Goal: Task Accomplishment & Management: Manage account settings

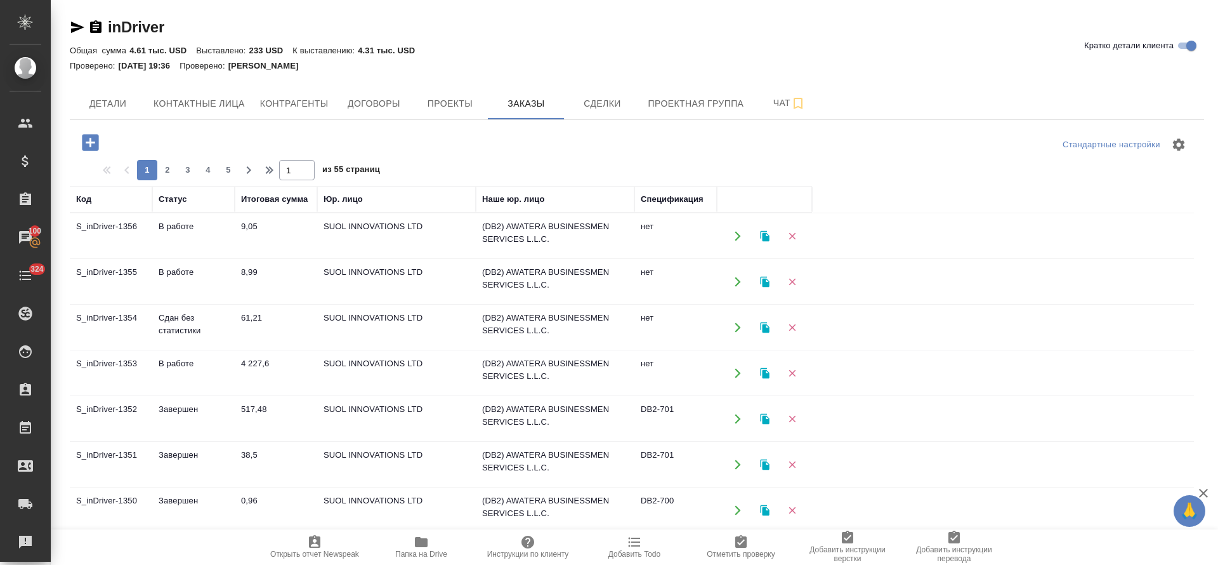
click at [185, 267] on td "В работе" at bounding box center [193, 281] width 82 height 44
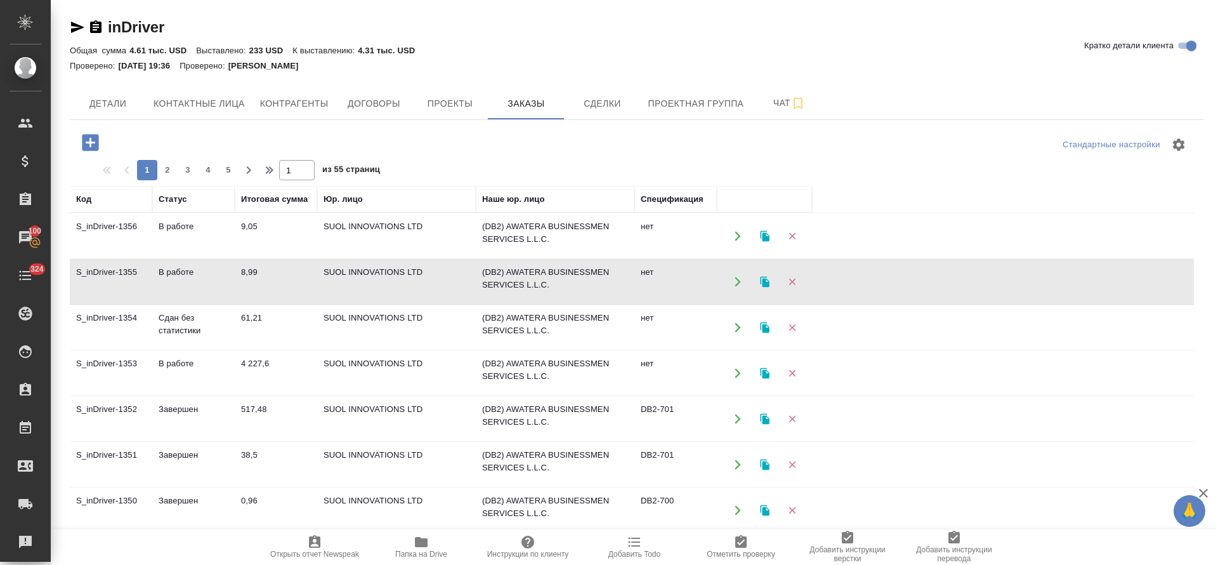
click at [185, 267] on td "В работе" at bounding box center [193, 281] width 82 height 44
click at [178, 230] on td "В работе" at bounding box center [193, 236] width 82 height 44
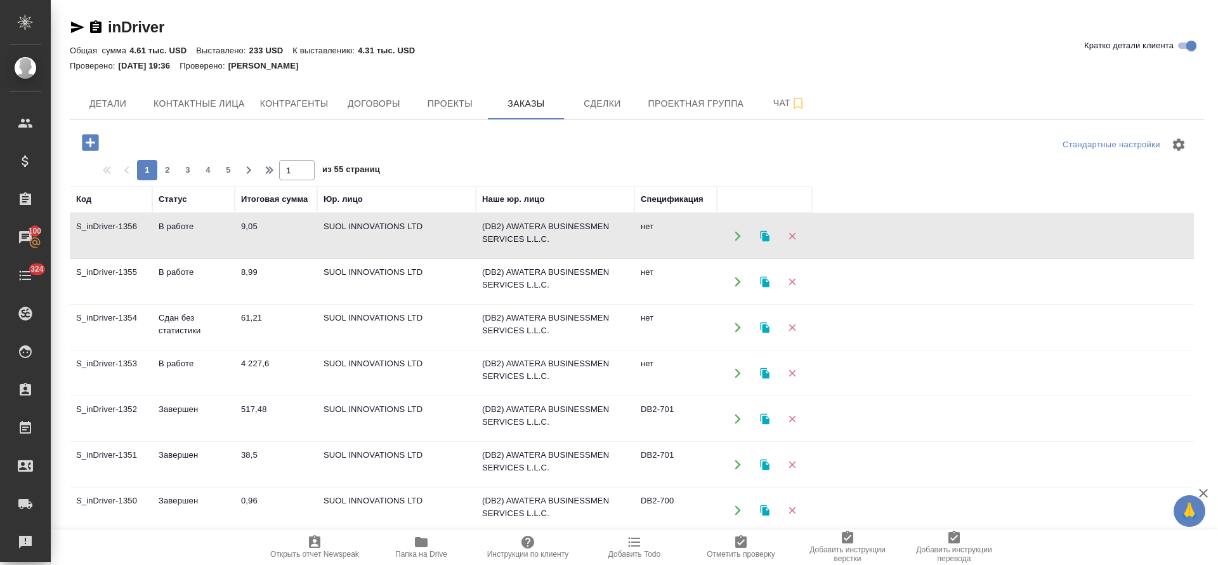
click at [178, 230] on td "В работе" at bounding box center [193, 236] width 82 height 44
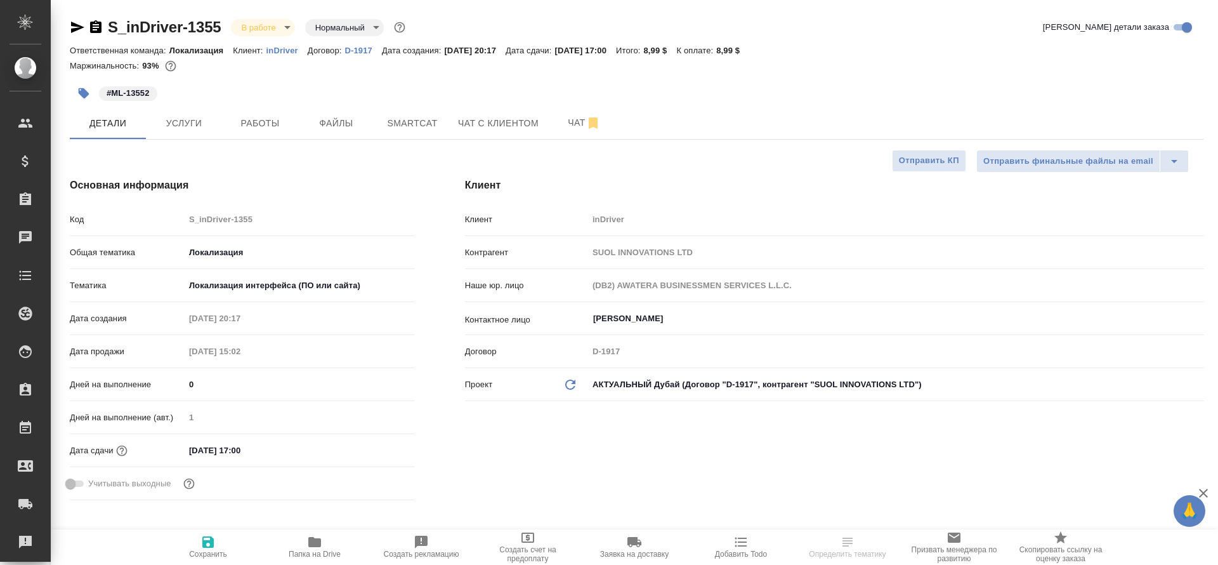
select select "RU"
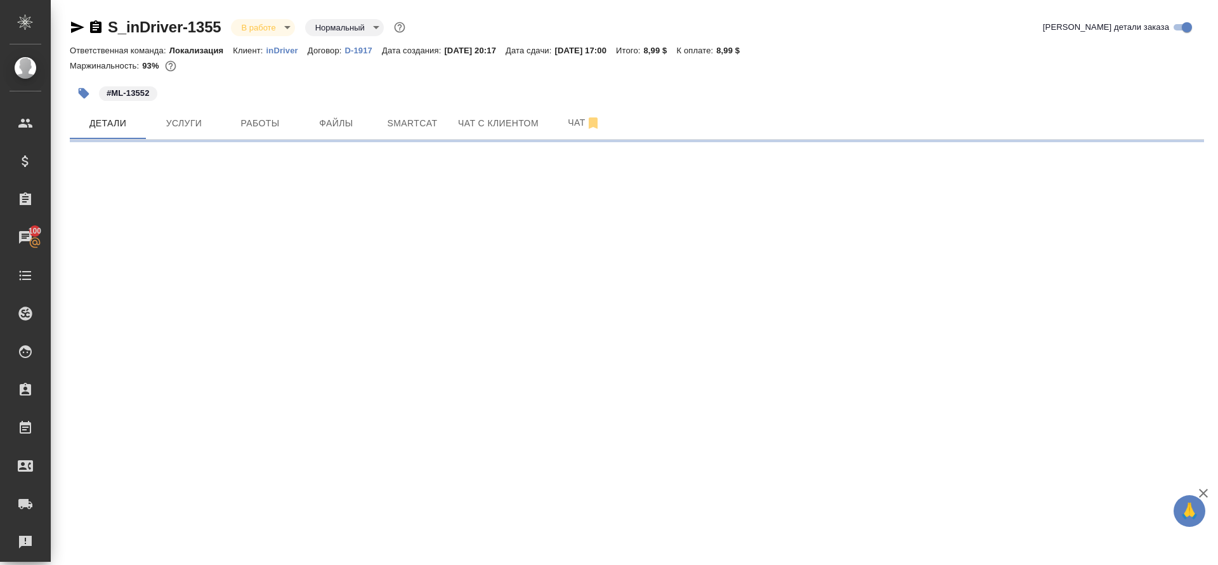
select select "RU"
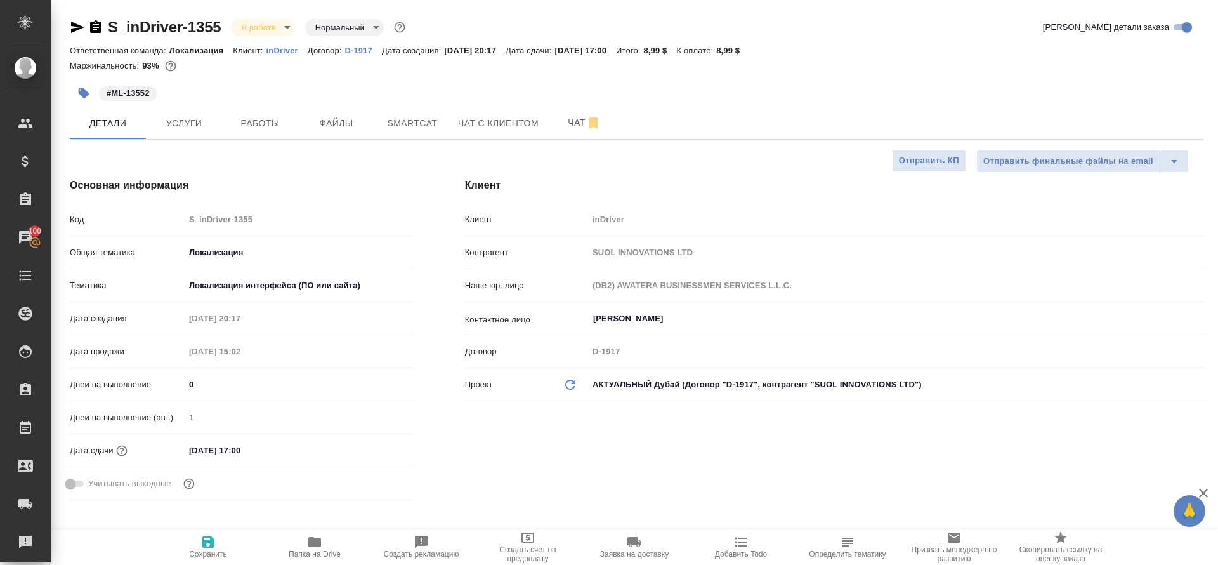
type textarea "x"
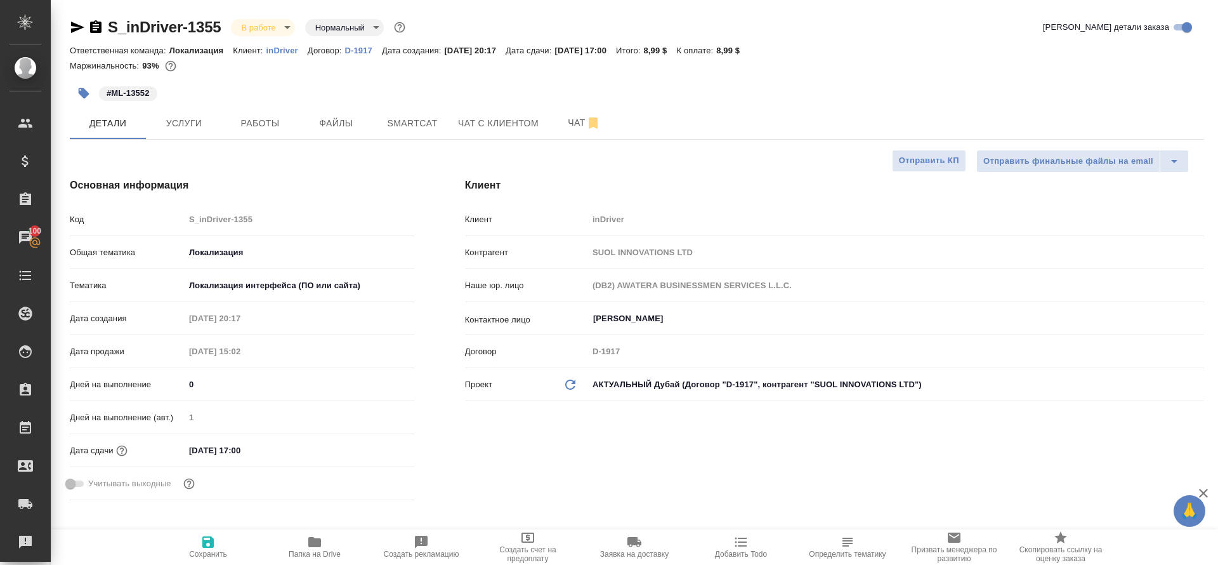
type textarea "x"
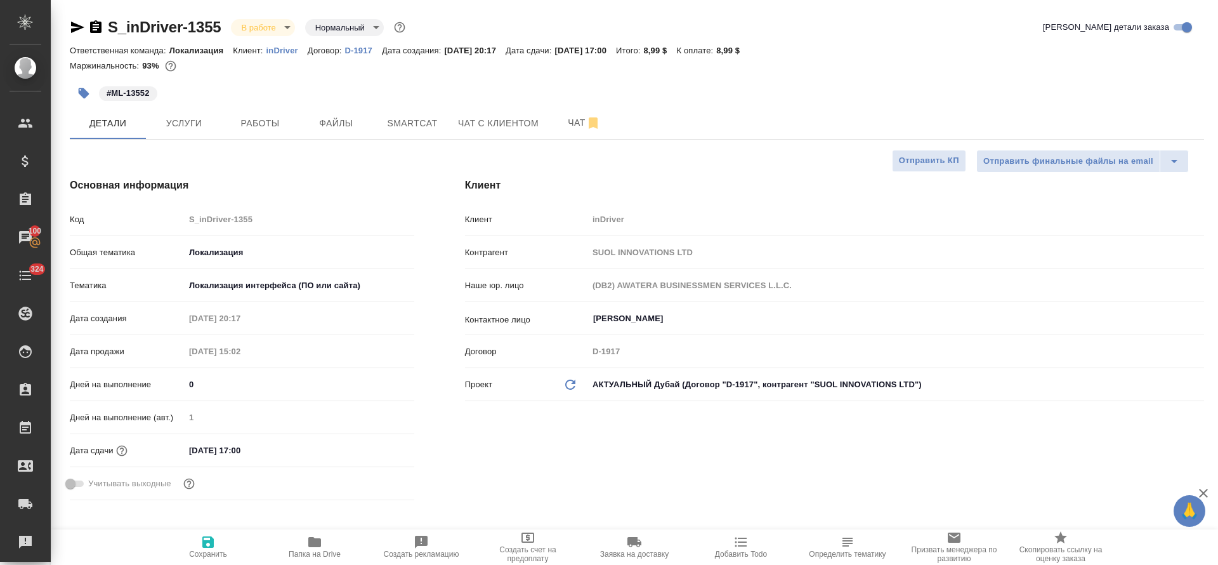
type textarea "x"
click at [408, 125] on span "Smartcat" at bounding box center [412, 123] width 61 height 16
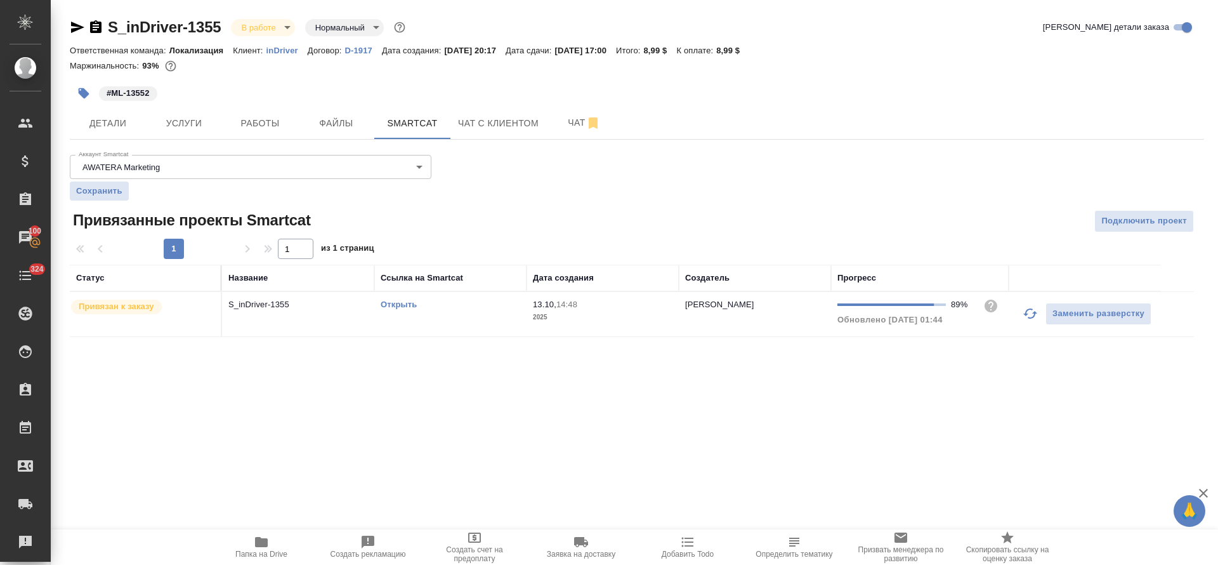
click at [402, 306] on link "Открыть" at bounding box center [399, 304] width 36 height 10
click at [254, 546] on icon "button" at bounding box center [261, 541] width 15 height 15
drag, startPoint x: 231, startPoint y: 140, endPoint x: 246, endPoint y: 124, distance: 21.5
click at [239, 129] on div "S_inDriver-1355 В работе inProgress Нормальный normal Кратко детали заказа Отве…" at bounding box center [637, 184] width 1148 height 369
click at [256, 119] on span "Работы" at bounding box center [260, 123] width 61 height 16
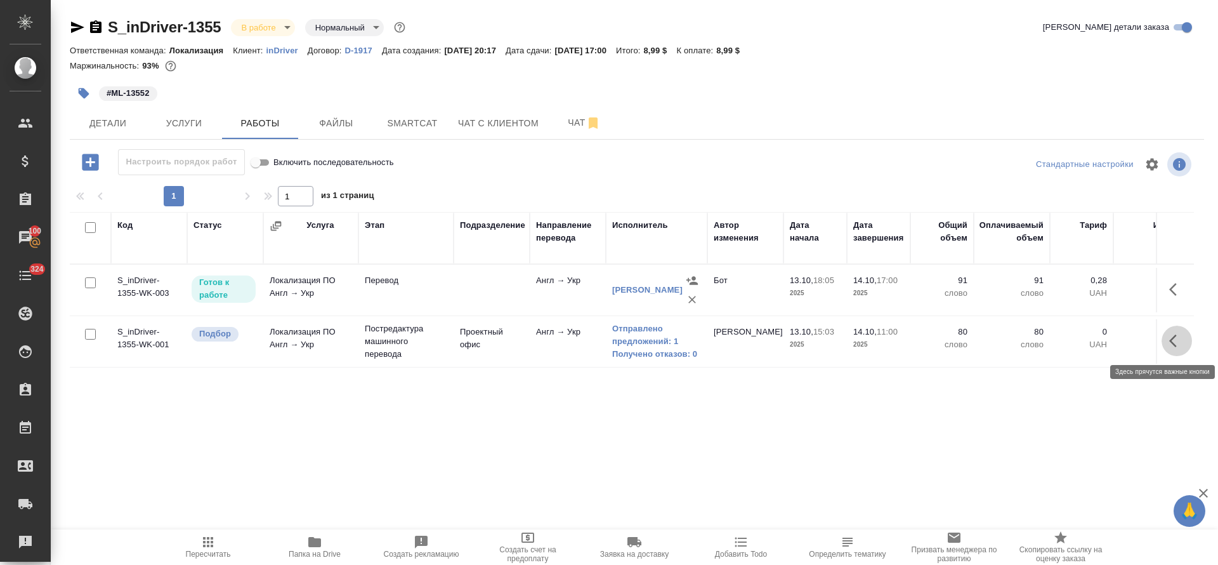
click at [1164, 346] on button "button" at bounding box center [1177, 340] width 30 height 30
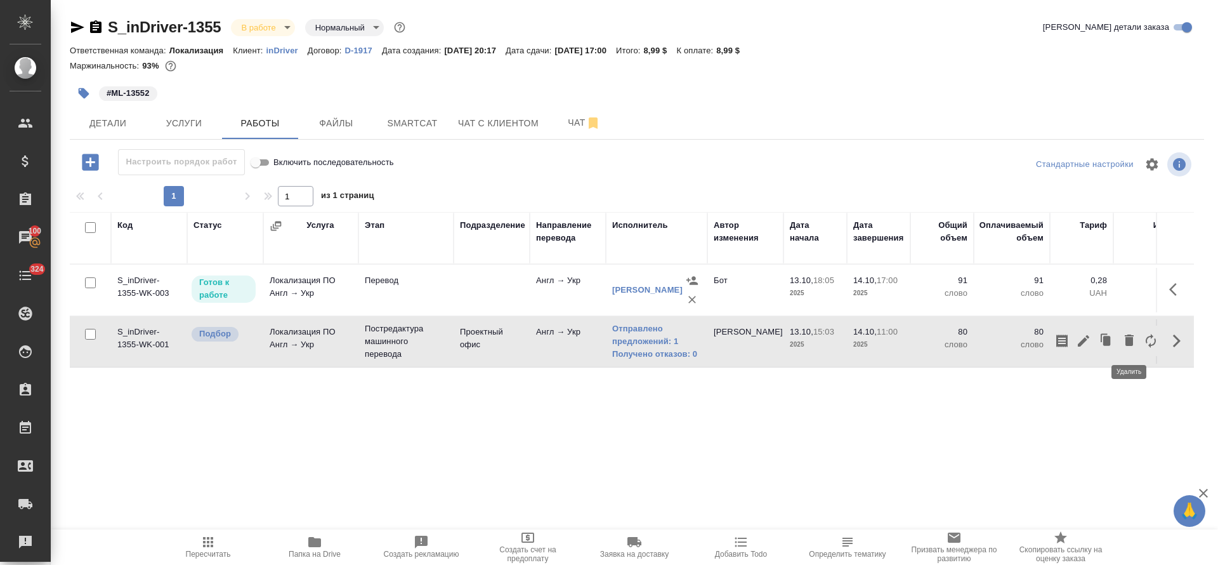
click at [1122, 341] on icon "button" at bounding box center [1129, 339] width 15 height 15
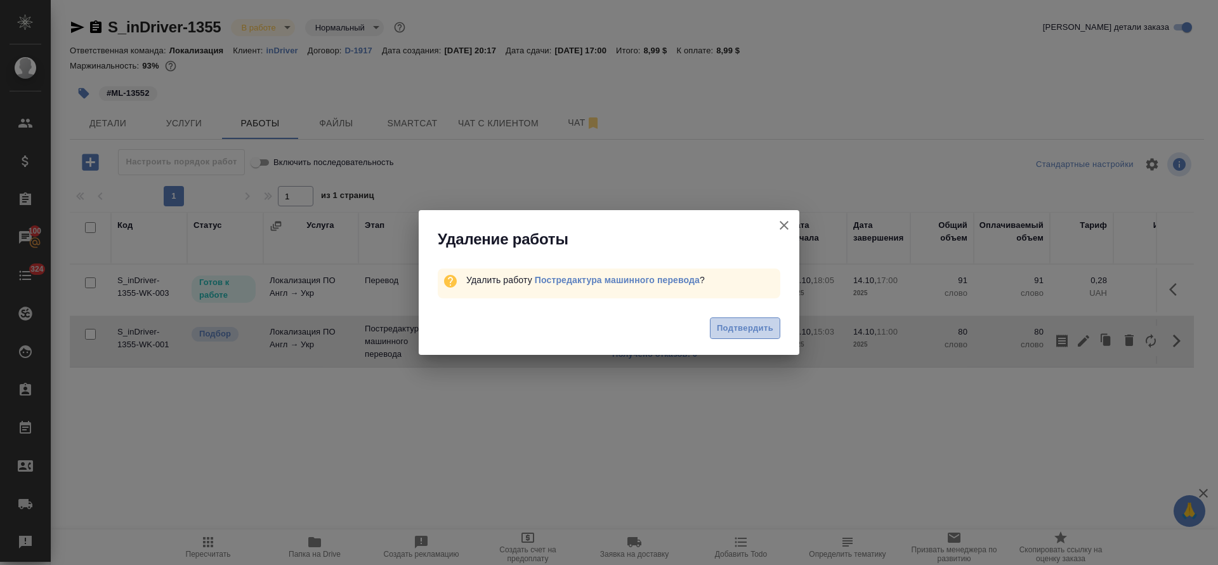
click at [750, 329] on span "Подтвердить" at bounding box center [745, 328] width 56 height 15
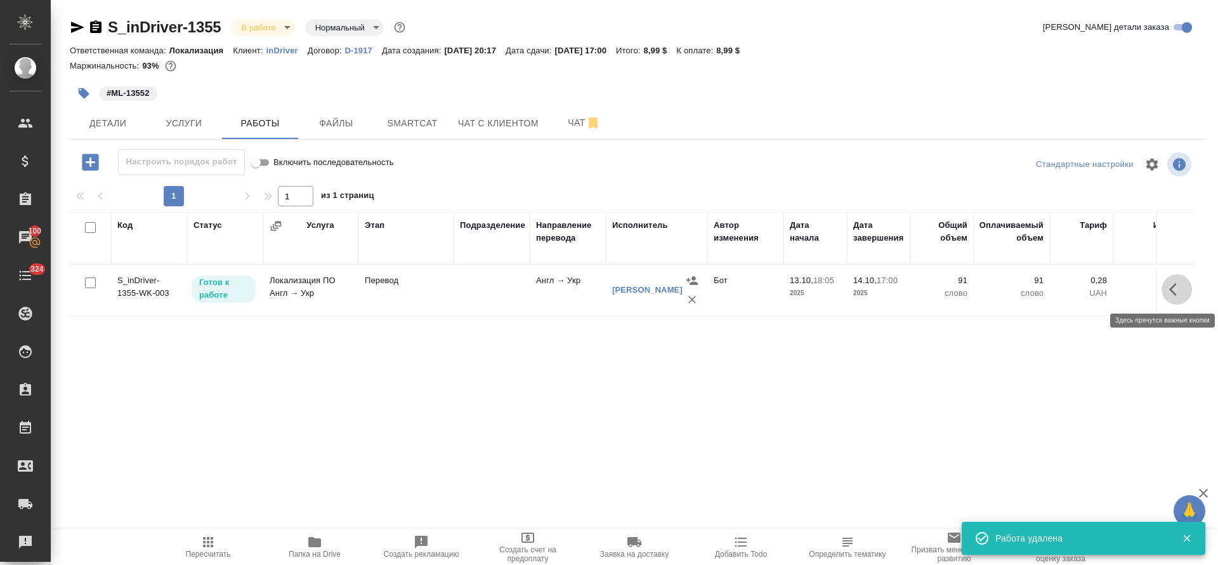
click at [1172, 282] on icon "button" at bounding box center [1176, 289] width 15 height 15
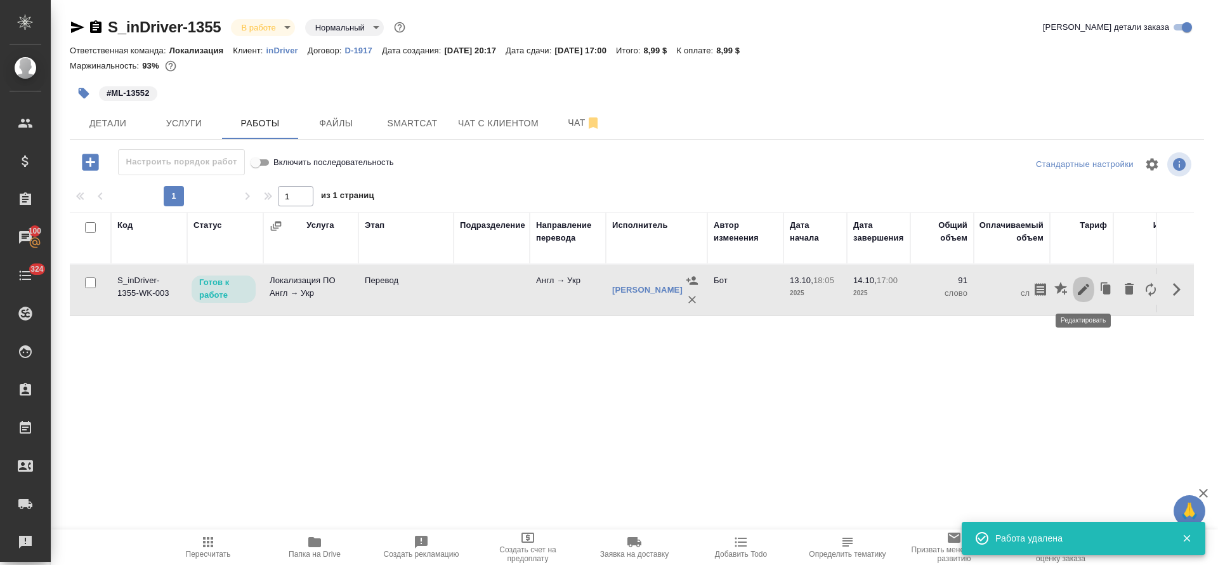
click at [1079, 284] on icon "button" at bounding box center [1083, 289] width 15 height 15
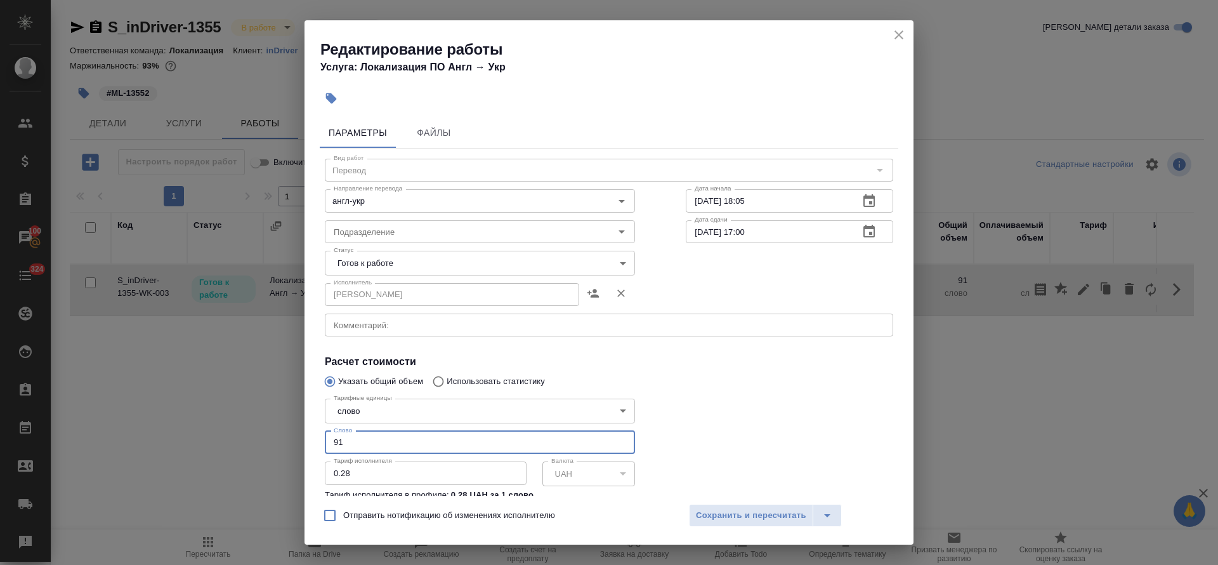
drag, startPoint x: 351, startPoint y: 445, endPoint x: 296, endPoint y: 440, distance: 55.4
click at [296, 440] on div "Редактирование работы Услуга: Локализация ПО Англ → Укр Параметры Файлы Вид раб…" at bounding box center [609, 282] width 1218 height 565
type input "90"
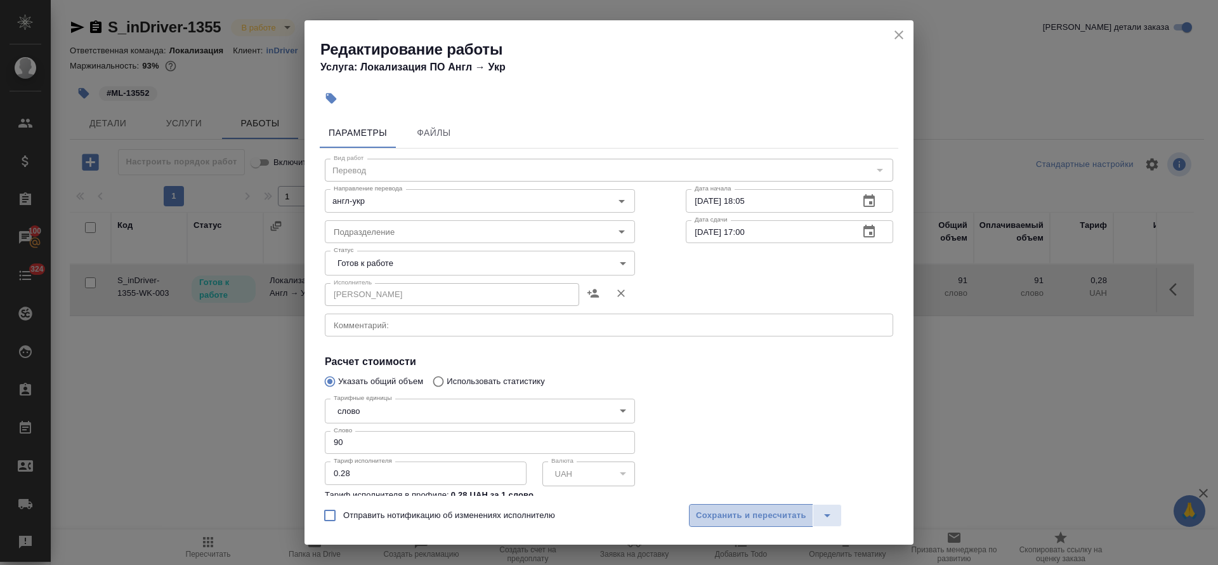
click at [777, 513] on span "Сохранить и пересчитать" at bounding box center [751, 515] width 110 height 15
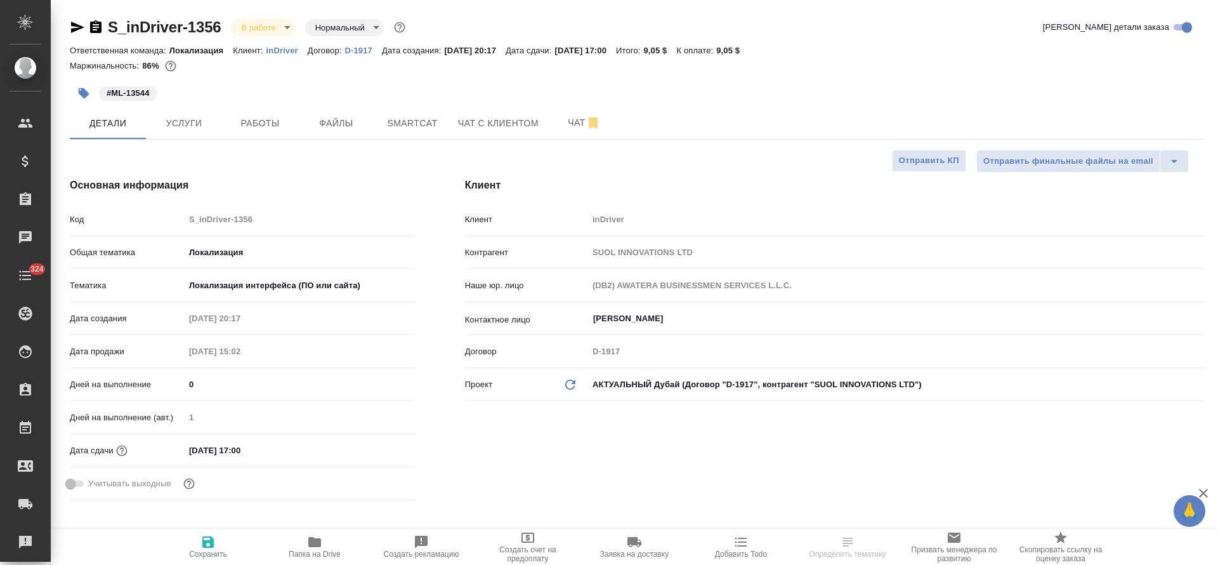
select select "RU"
drag, startPoint x: 385, startPoint y: 91, endPoint x: 390, endPoint y: 117, distance: 26.5
click at [385, 93] on div "#ML-13544" at bounding box center [448, 93] width 756 height 28
drag, startPoint x: 390, startPoint y: 117, endPoint x: 391, endPoint y: 62, distance: 55.8
click at [391, 118] on span "Smartcat" at bounding box center [412, 123] width 61 height 16
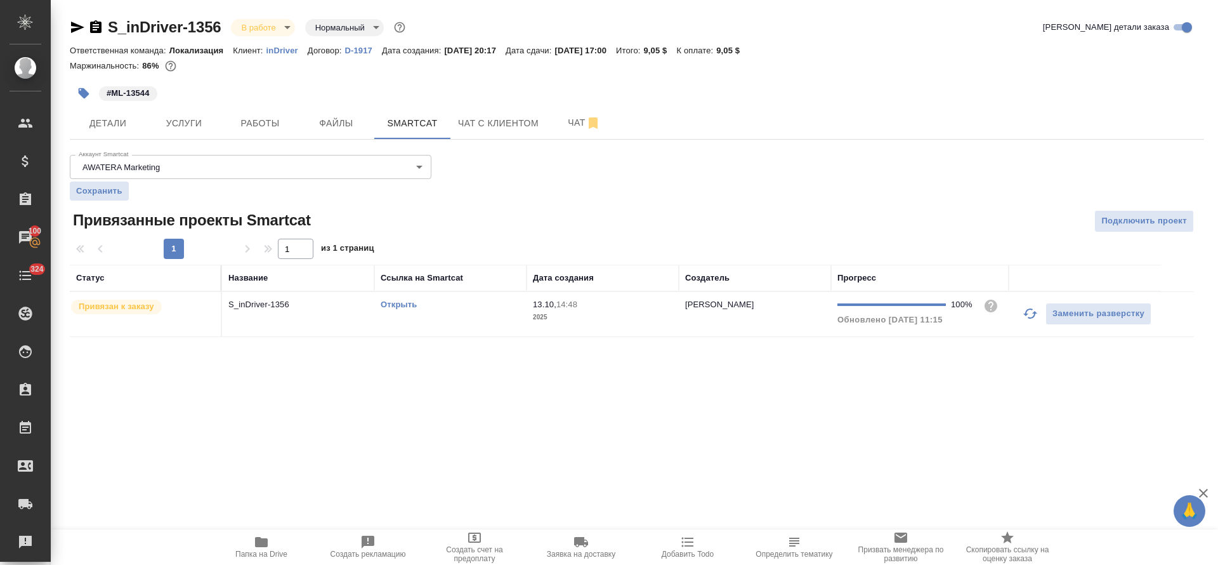
click at [408, 305] on link "Открыть" at bounding box center [399, 304] width 36 height 10
click at [86, 119] on span "Детали" at bounding box center [107, 123] width 61 height 16
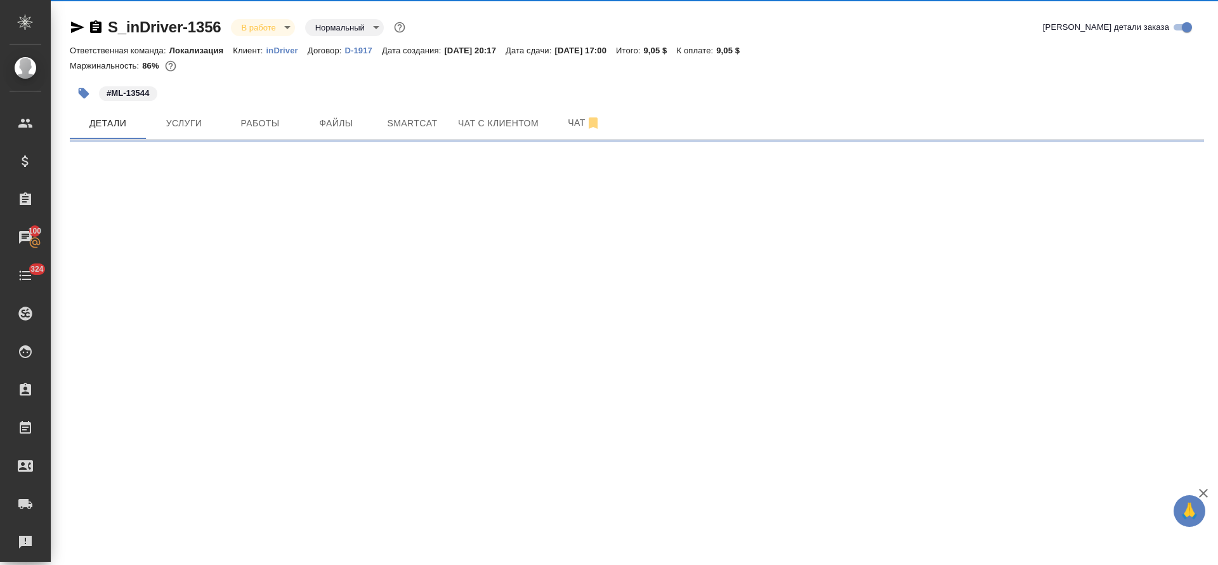
select select "RU"
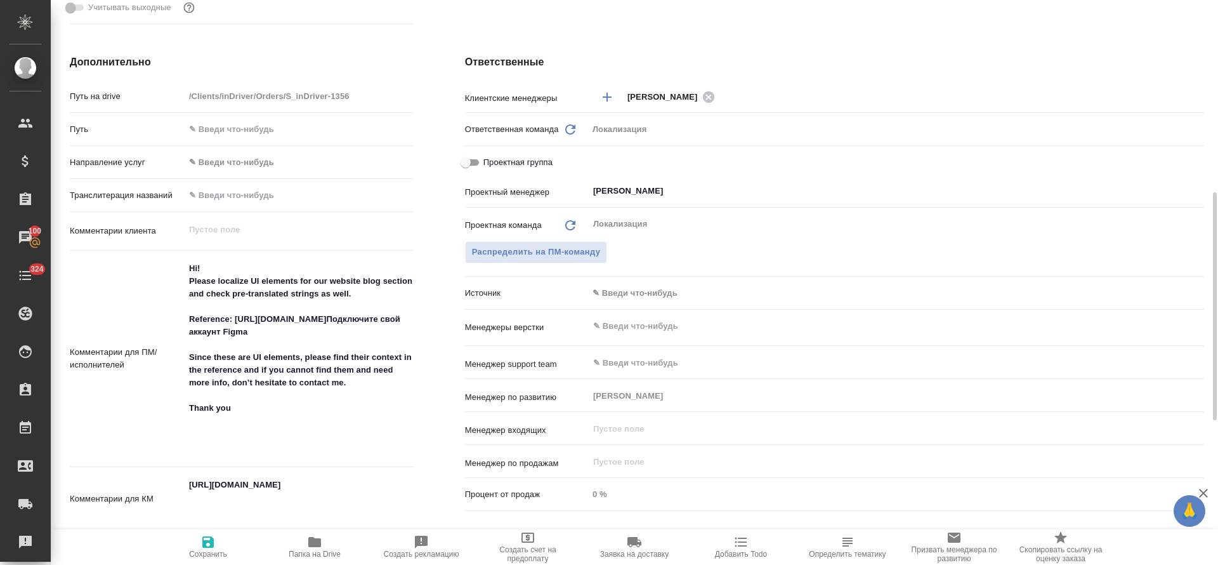
type textarea "x"
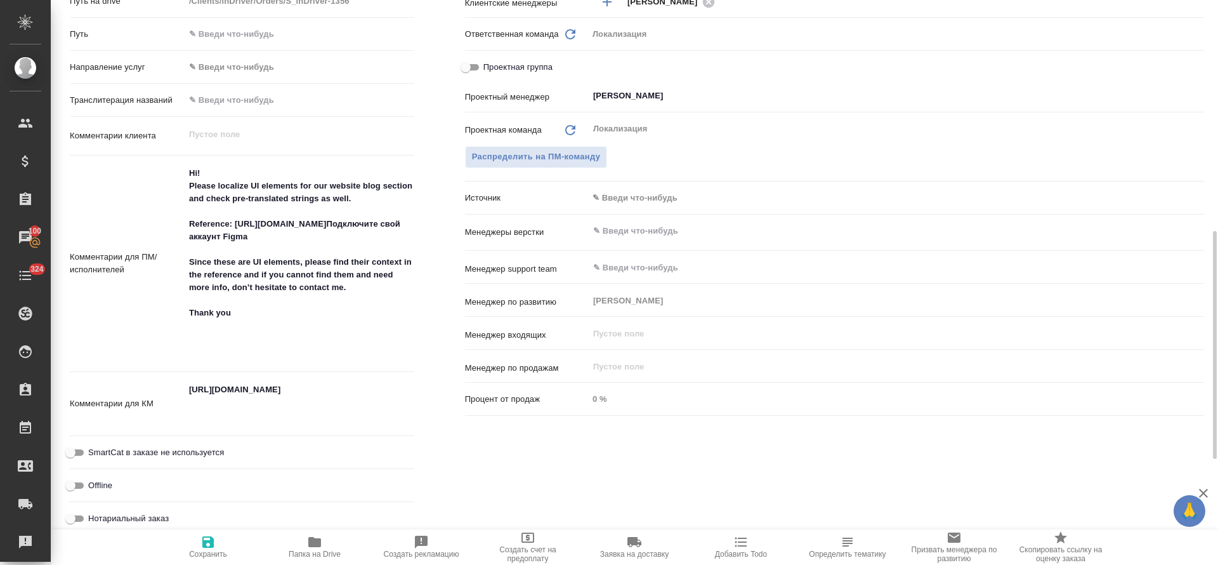
type textarea "x"
click at [200, 391] on textarea "https://indriver.atlassian.net/browse/ML-13544?actionerId=712020%3A7fcfa835-e4b…" at bounding box center [300, 402] width 230 height 47
click at [200, 391] on textarea "https://indriver.atlassian.net/browse/ML-13544?actionerId=712020%3A7fcfa835-e4b…" at bounding box center [299, 402] width 228 height 47
type textarea "x"
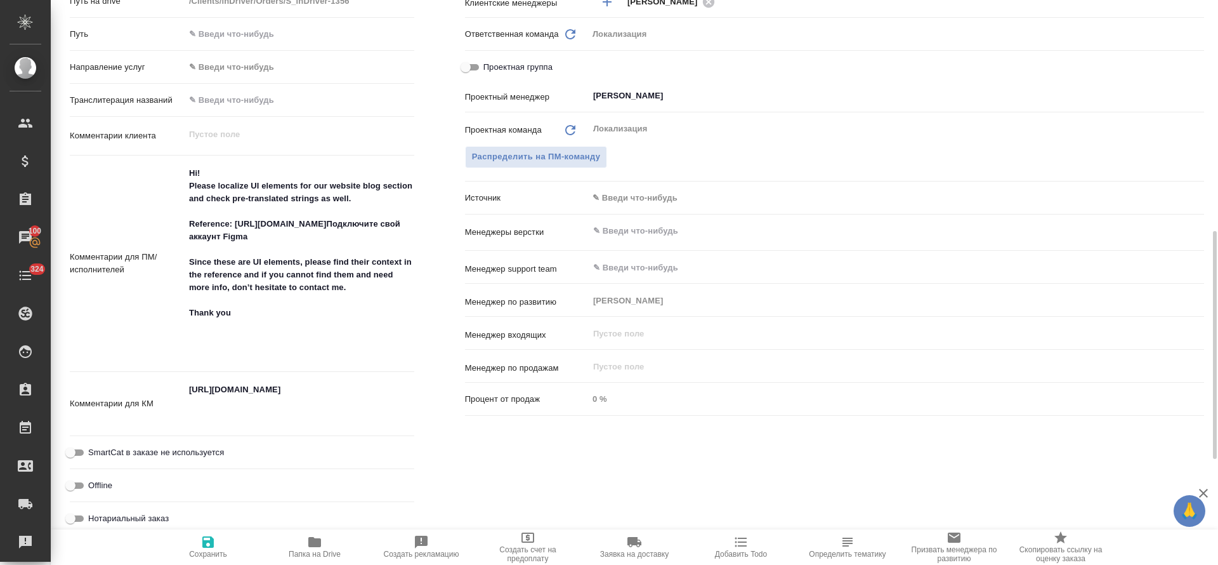
type textarea "x"
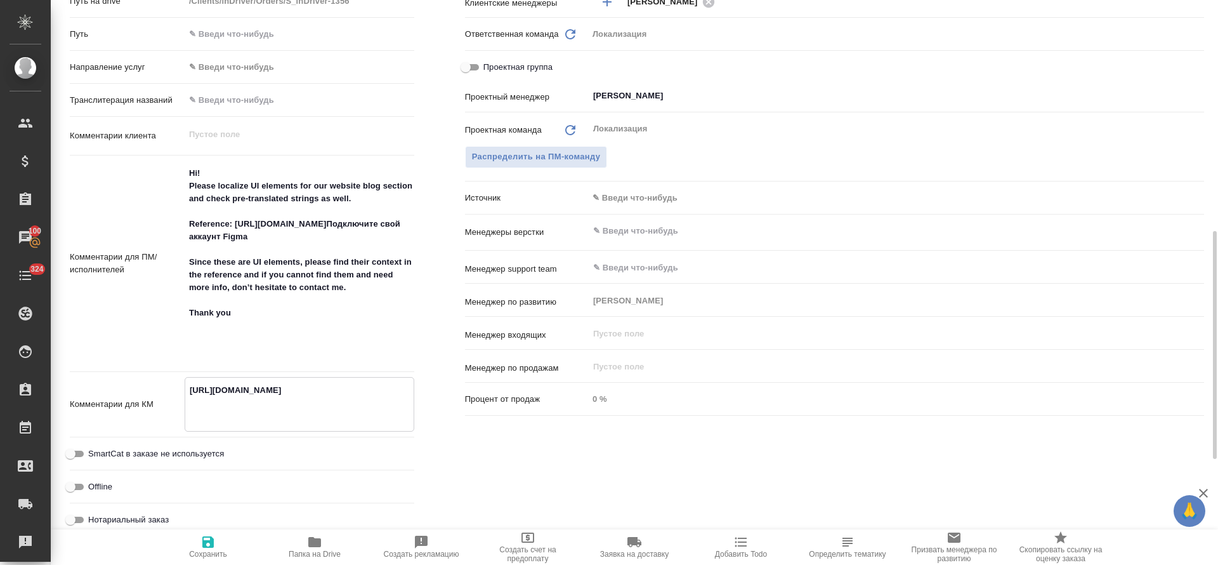
click at [327, 546] on span "Папка на Drive" at bounding box center [314, 546] width 91 height 24
type textarea "x"
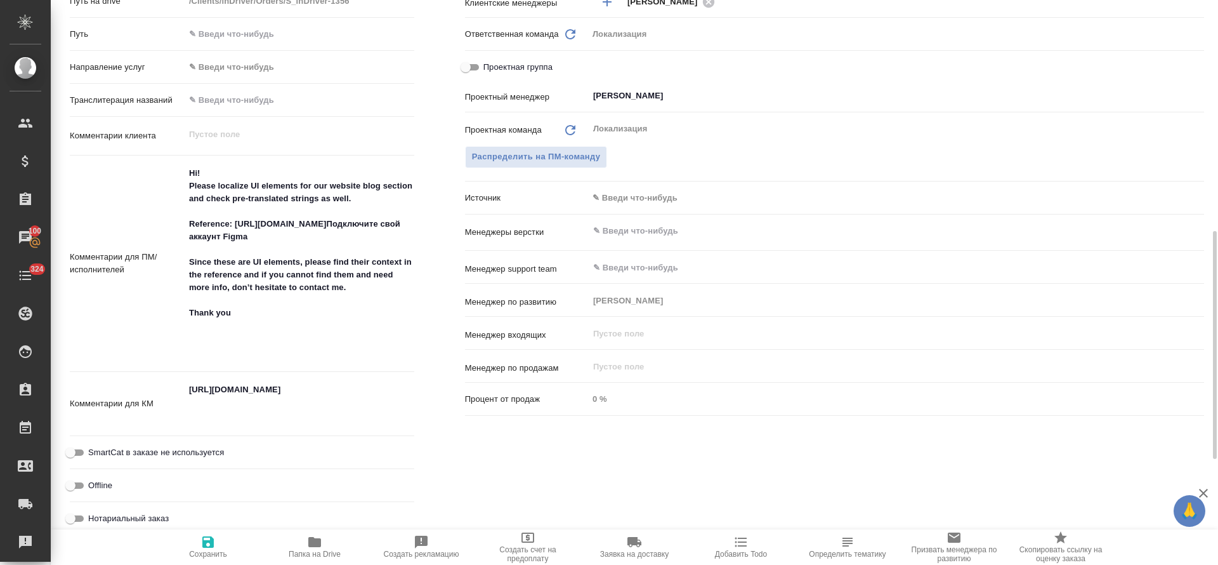
type textarea "x"
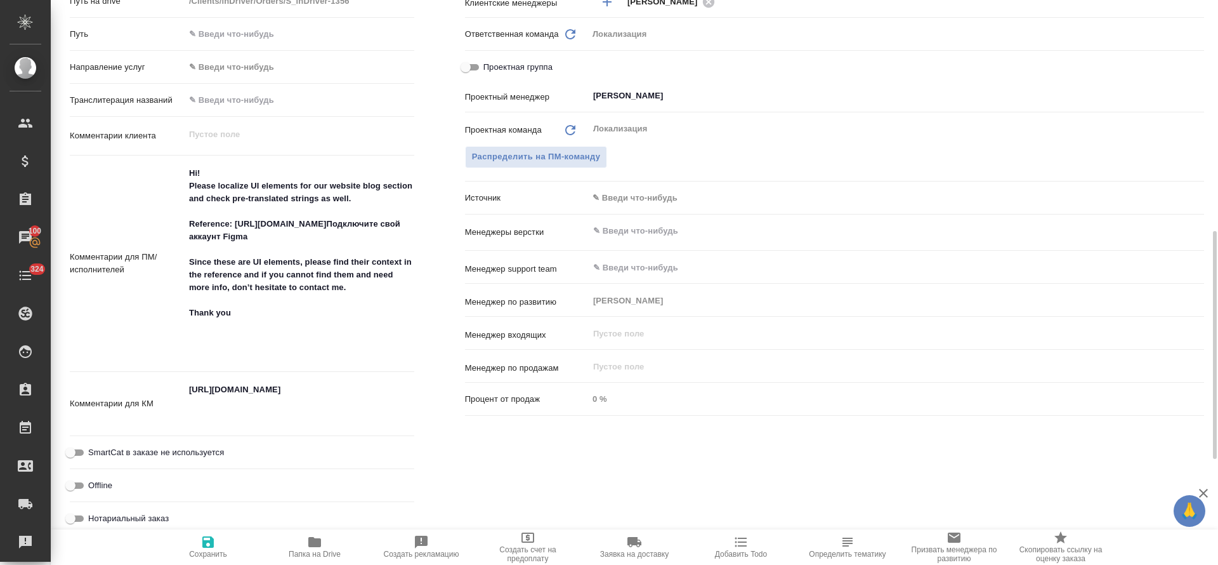
type textarea "x"
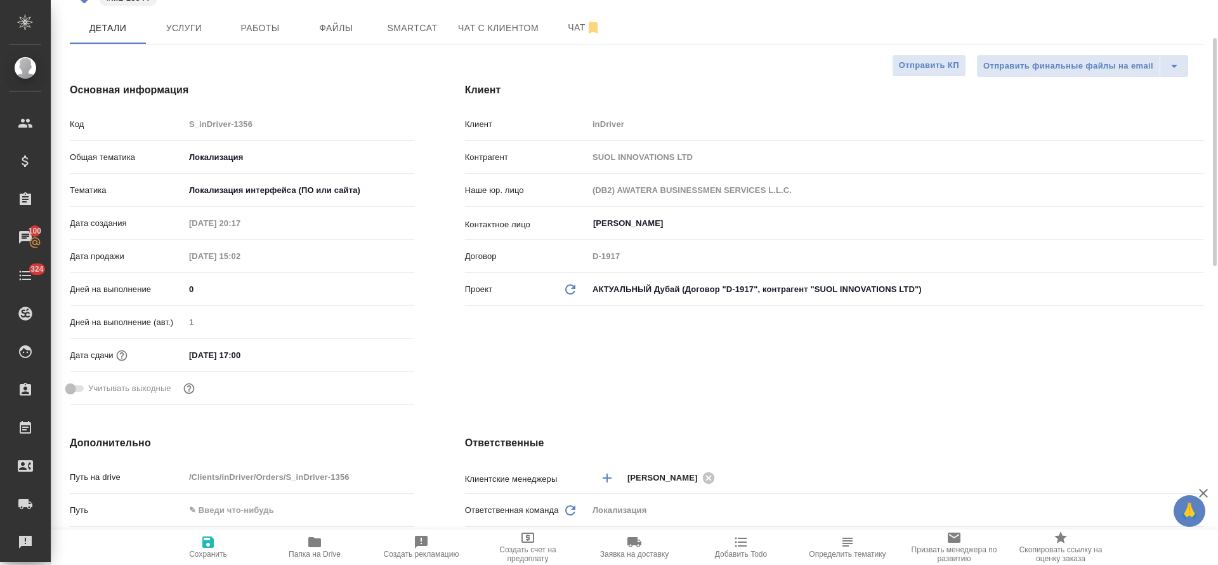
scroll to position [0, 0]
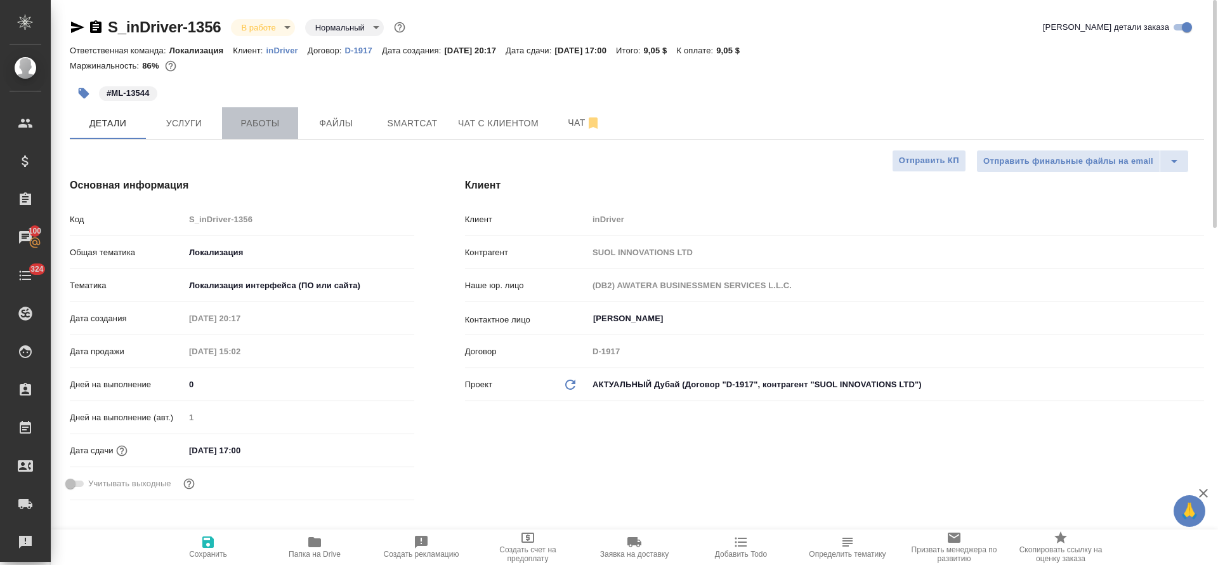
click at [263, 130] on span "Работы" at bounding box center [260, 123] width 61 height 16
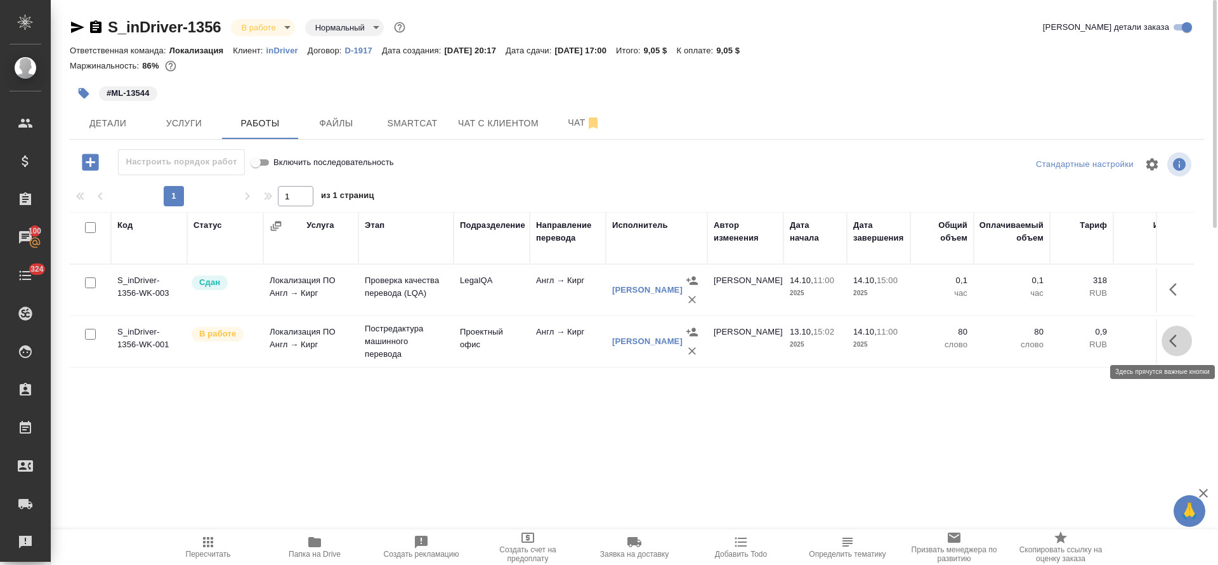
click at [1175, 339] on icon "button" at bounding box center [1176, 340] width 15 height 15
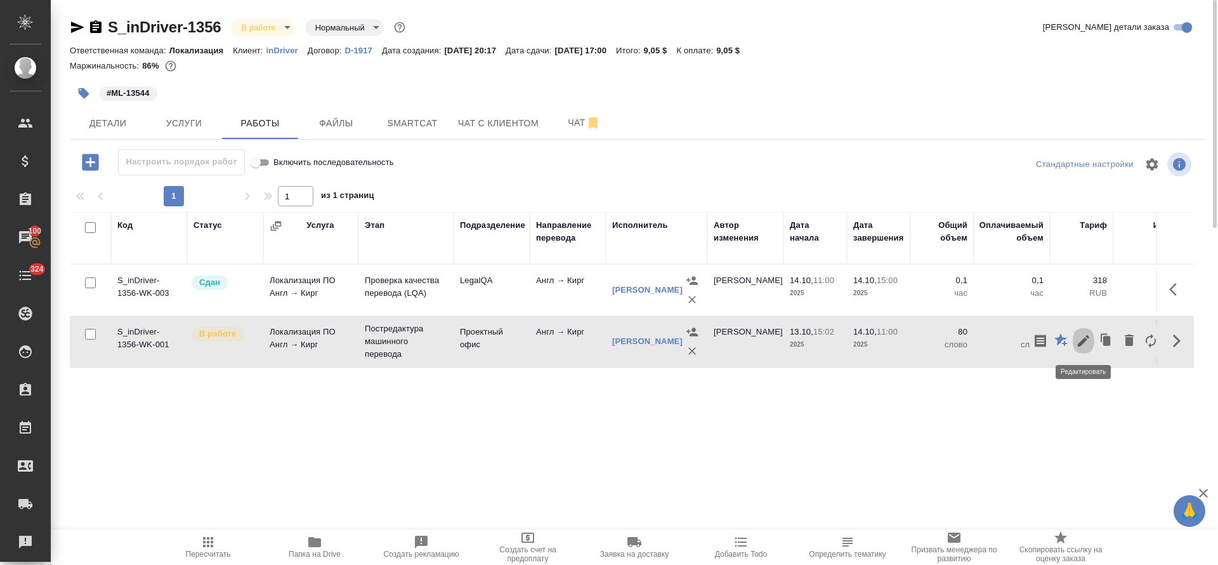
click at [1082, 339] on icon "button" at bounding box center [1083, 340] width 11 height 11
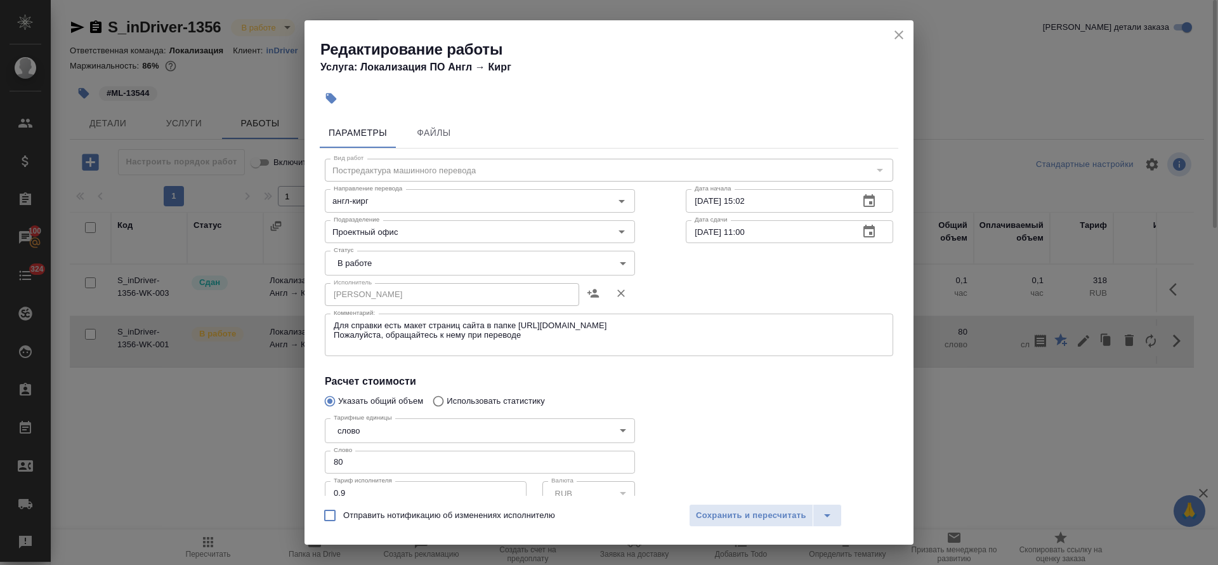
click at [389, 262] on body "🙏 .cls-1 fill:#fff; AWATERA Tretyakova Olga Клиенты Спецификации Заказы 100 Чат…" at bounding box center [609, 282] width 1218 height 565
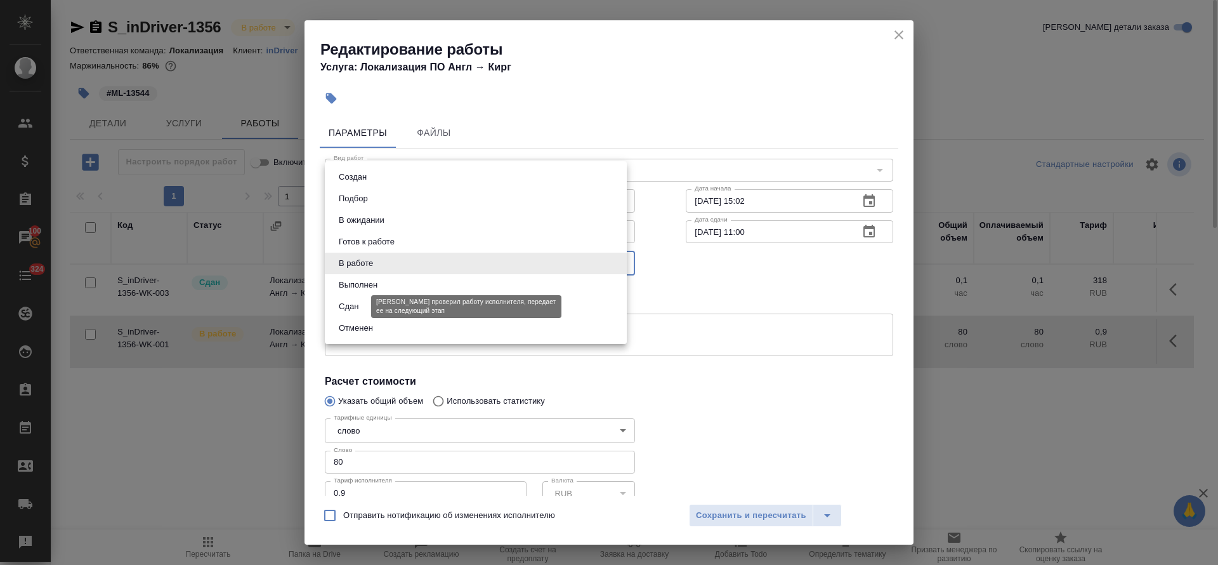
click at [362, 302] on button "Сдан" at bounding box center [348, 306] width 27 height 14
type input "closed"
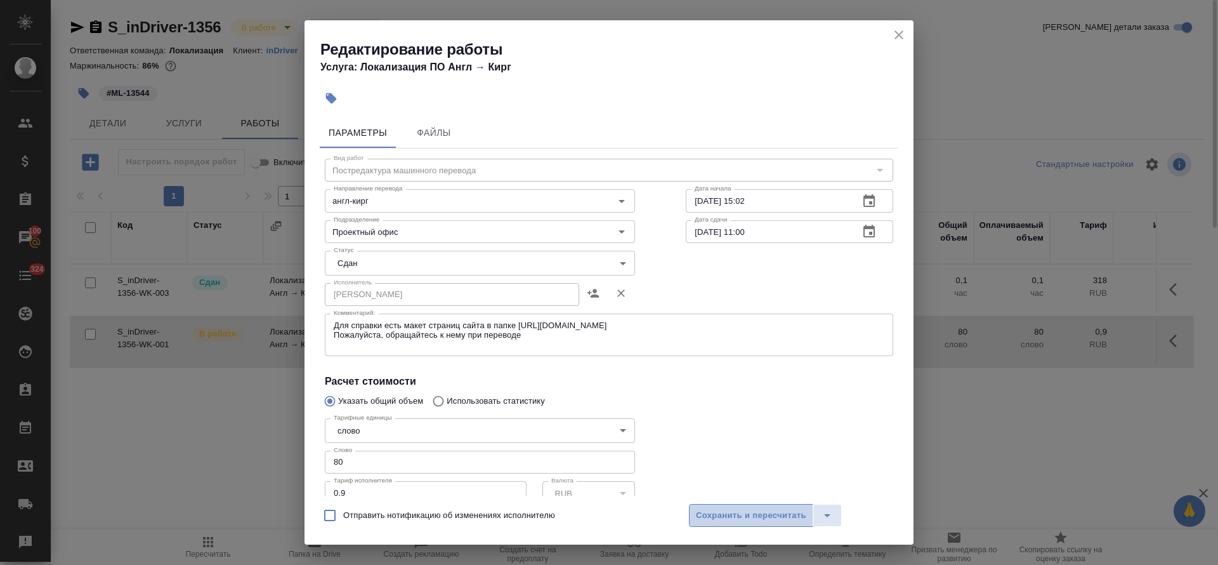
click at [719, 504] on button "Сохранить и пересчитать" at bounding box center [751, 515] width 124 height 23
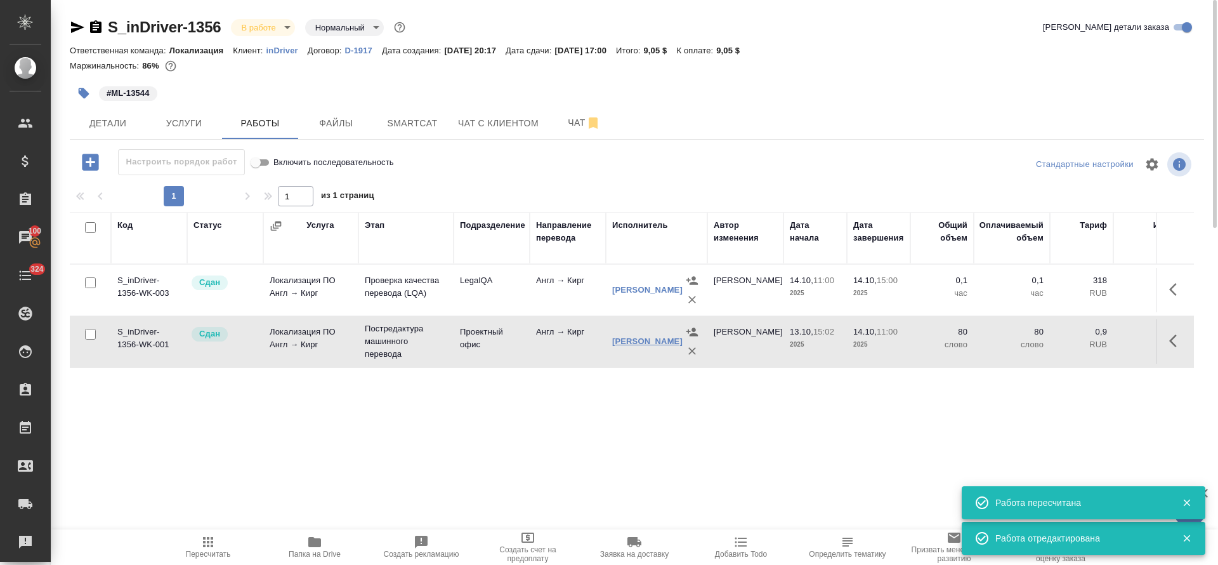
click at [633, 343] on link "Султанов Абдыкар Мурзахалилович" at bounding box center [647, 341] width 70 height 10
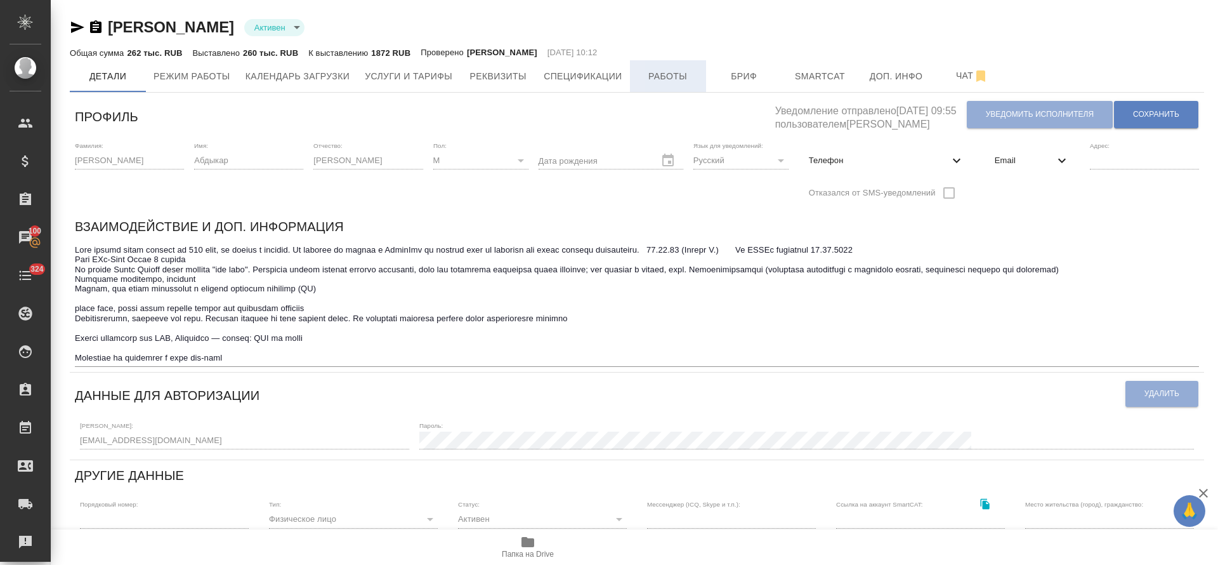
click at [658, 77] on span "Работы" at bounding box center [668, 77] width 61 height 16
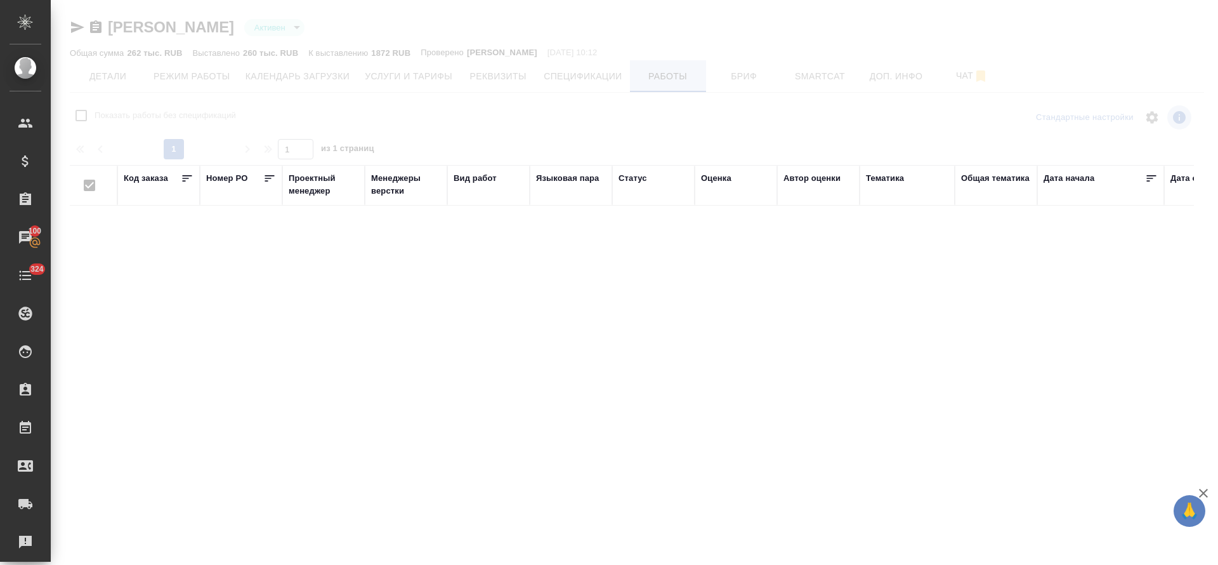
checkbox input "false"
